Goal: Use online tool/utility: Utilize a website feature to perform a specific function

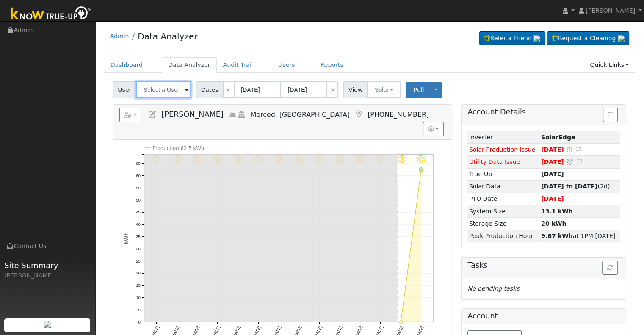
click at [158, 92] on input "text" at bounding box center [163, 89] width 55 height 17
paste input "[PERSON_NAME]"
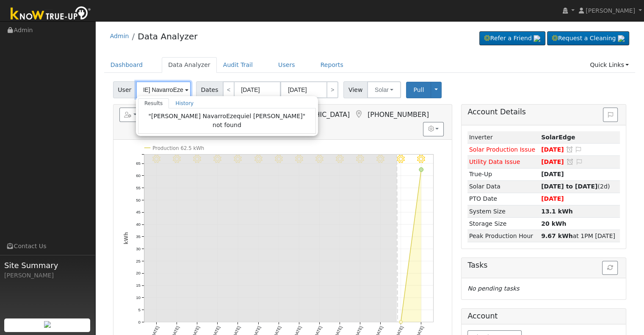
click at [171, 89] on input "Alberto NavarroEzequiel Lopez" at bounding box center [163, 89] width 55 height 17
paste input "text"
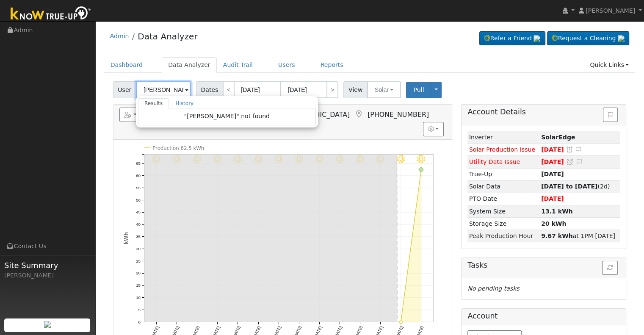
drag, startPoint x: 166, startPoint y: 89, endPoint x: 182, endPoint y: 87, distance: 16.3
click at [182, 87] on input "[PERSON_NAME]" at bounding box center [163, 89] width 55 height 17
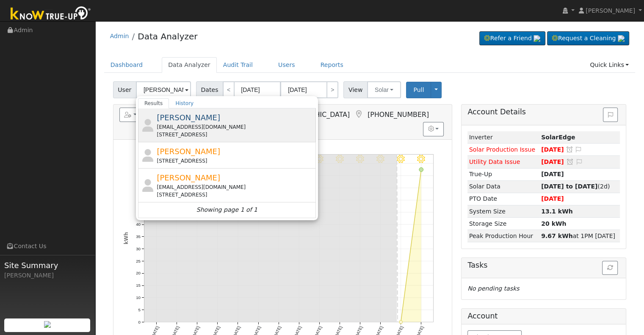
click at [231, 123] on div "matildelpz@yahoo.com" at bounding box center [235, 127] width 157 height 8
type input "[PERSON_NAME]"
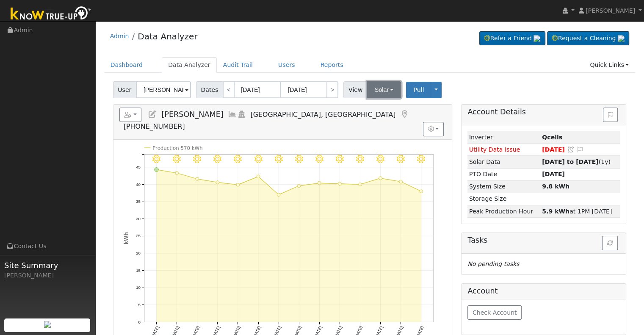
click at [389, 86] on button "Solar" at bounding box center [384, 89] width 34 height 17
click at [379, 104] on link "Utility" at bounding box center [394, 108] width 59 height 12
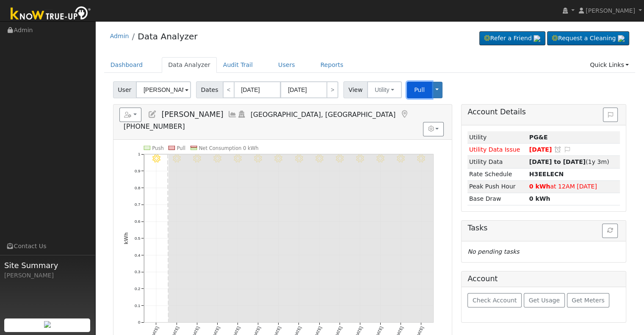
click at [414, 91] on span "Pull" at bounding box center [419, 89] width 11 height 7
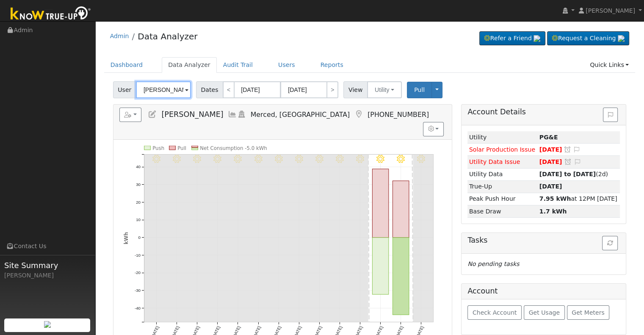
click at [171, 92] on input "[PERSON_NAME]" at bounding box center [163, 89] width 55 height 17
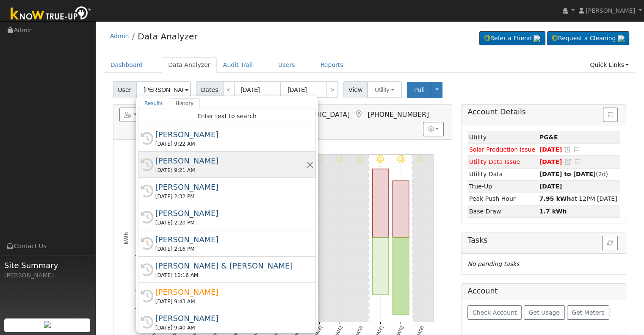
click at [199, 163] on div "[PERSON_NAME]" at bounding box center [230, 160] width 151 height 11
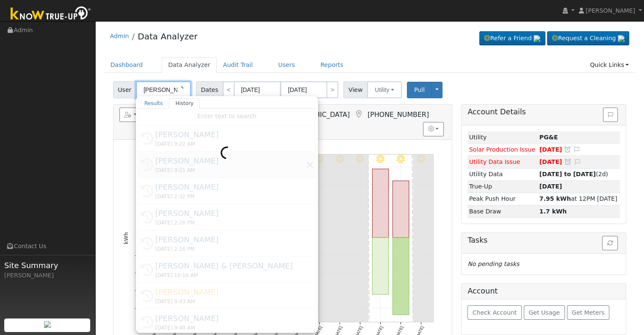
type input "[PERSON_NAME]"
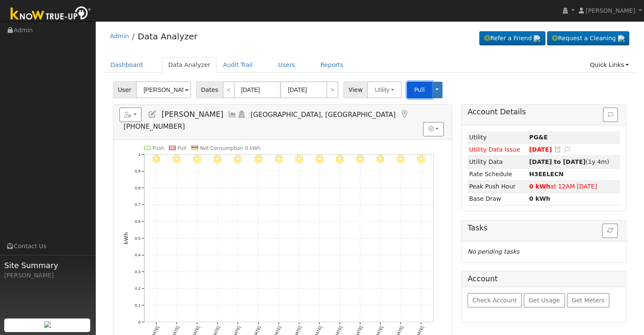
drag, startPoint x: 408, startPoint y: 89, endPoint x: 411, endPoint y: 86, distance: 4.8
click at [414, 89] on span "Pull" at bounding box center [419, 89] width 11 height 7
